Goal: Transaction & Acquisition: Purchase product/service

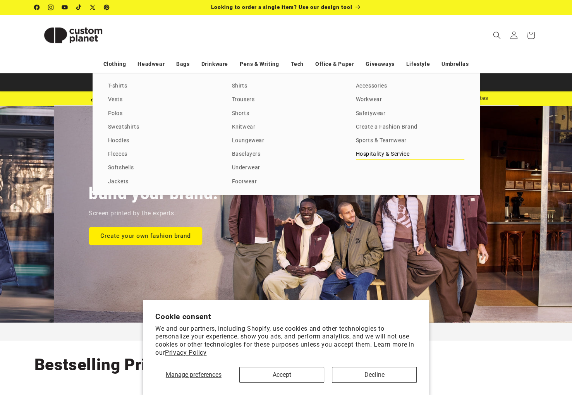
scroll to position [0, 571]
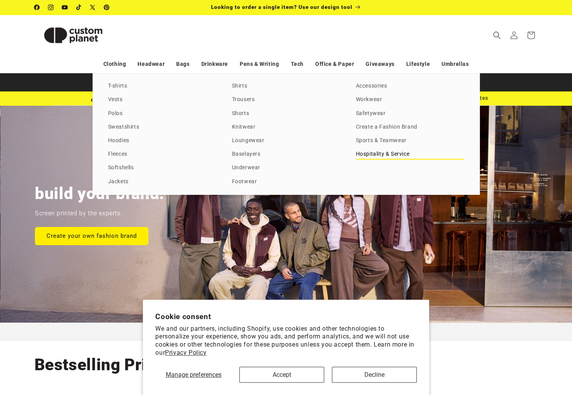
click at [362, 154] on link "Hospitality & Service" at bounding box center [410, 154] width 108 height 10
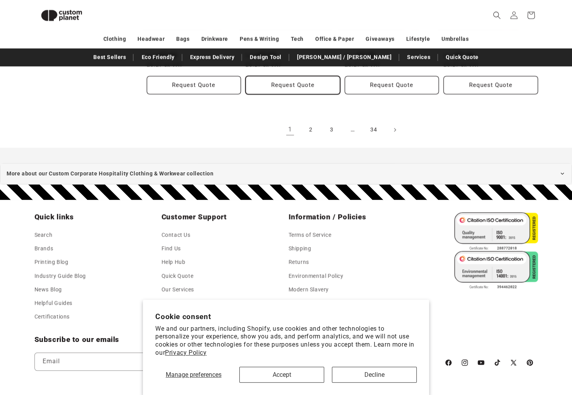
scroll to position [957, 0]
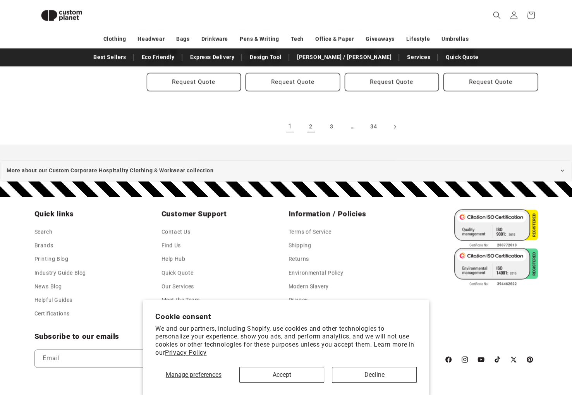
click at [309, 127] on link "2" at bounding box center [310, 126] width 17 height 17
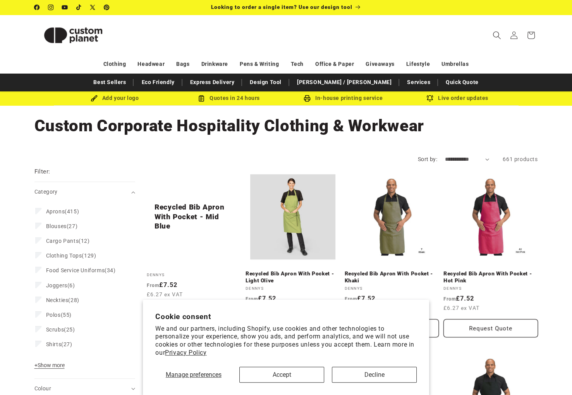
click at [501, 34] on span "Search" at bounding box center [496, 35] width 17 height 17
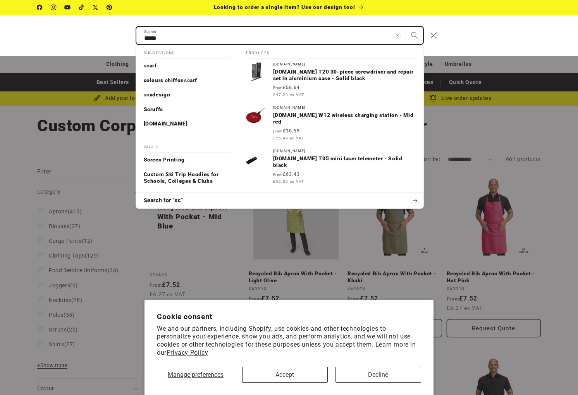
type input "*****"
click at [406, 27] on button "Search" at bounding box center [414, 35] width 17 height 17
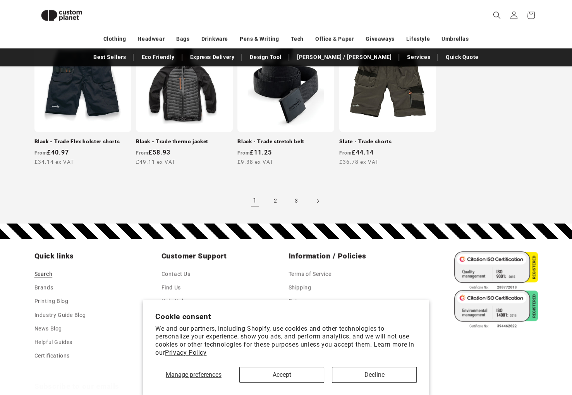
scroll to position [767, 0]
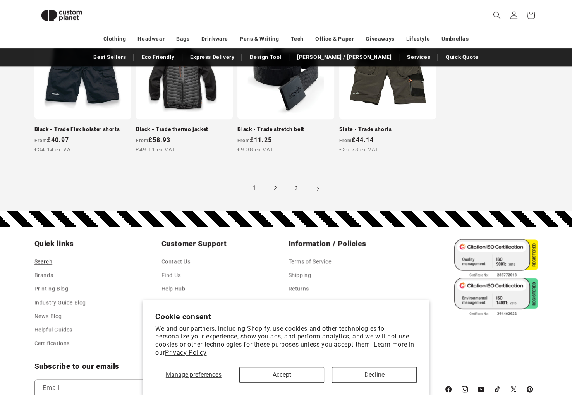
click at [269, 192] on link "2" at bounding box center [275, 188] width 17 height 17
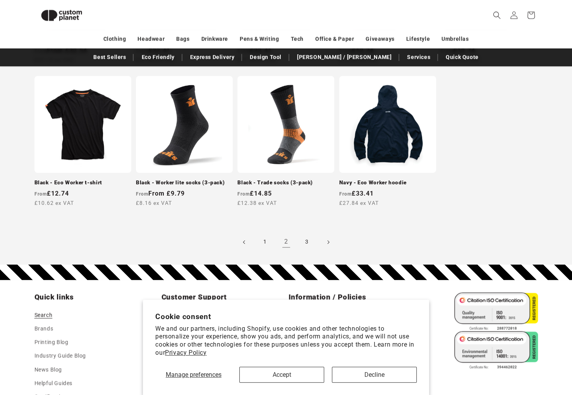
scroll to position [813, 0]
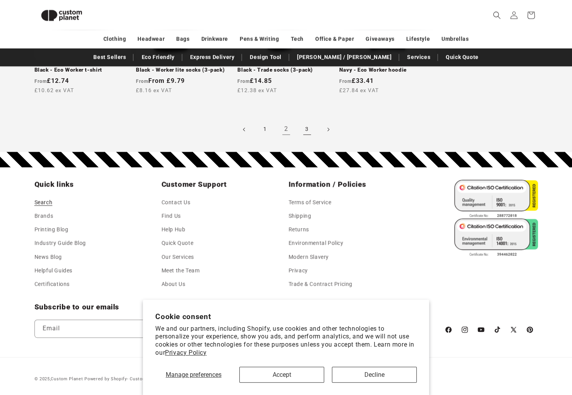
click at [310, 126] on link "3" at bounding box center [306, 129] width 17 height 17
